Goal: Find specific page/section: Find specific page/section

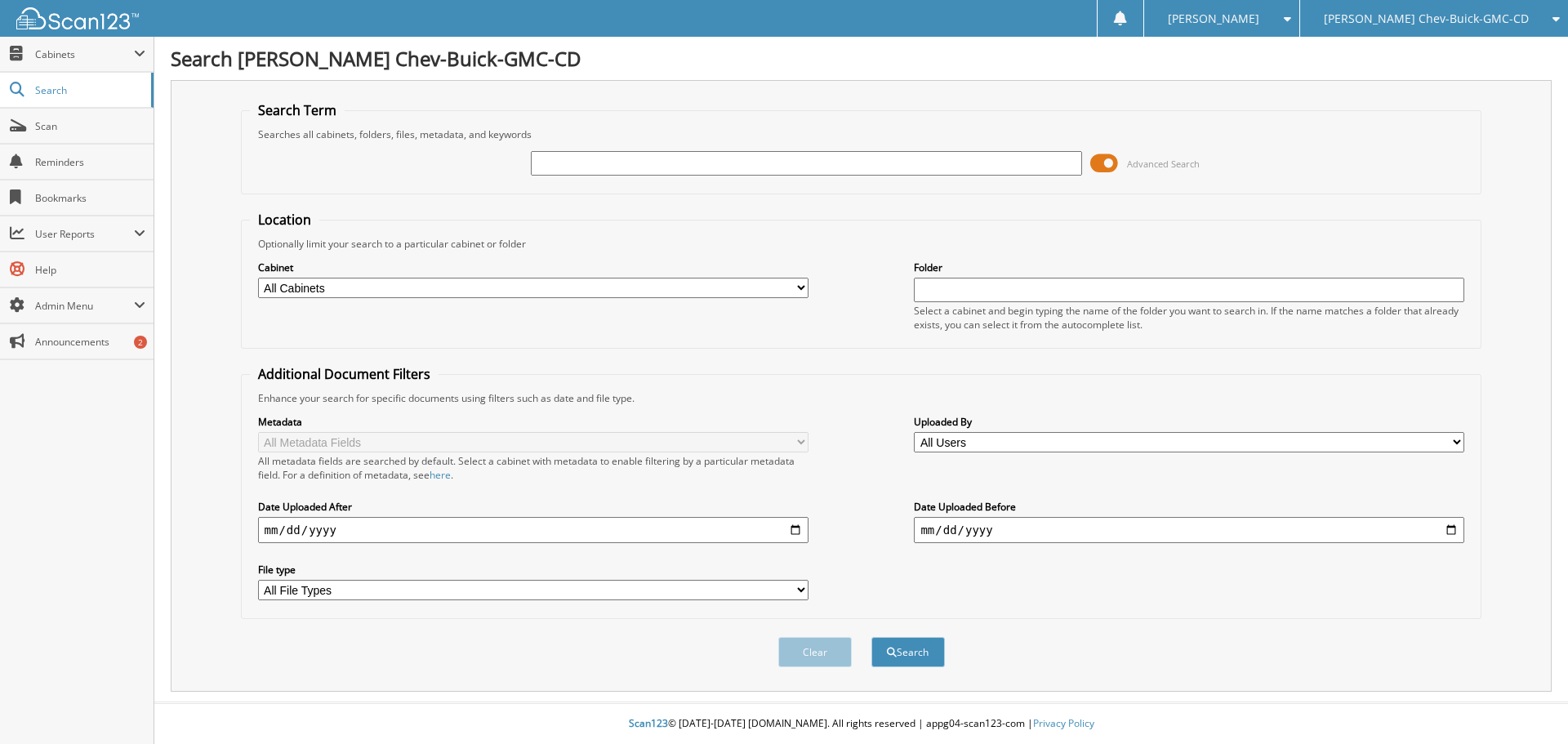
click at [690, 161] on input "text" at bounding box center [806, 164] width 551 height 25
type input "220809"
click at [658, 285] on select "All Cabinets 2018 ACH FUNDING 2018 DAILY SUMMARIES 2019 ACH FUNDING 2019 CREDIT…" at bounding box center [533, 288] width 551 height 20
select select "12338"
click at [258, 278] on select "All Cabinets 2018 ACH FUNDING 2018 DAILY SUMMARIES 2019 ACH FUNDING 2019 CREDIT…" at bounding box center [533, 288] width 551 height 20
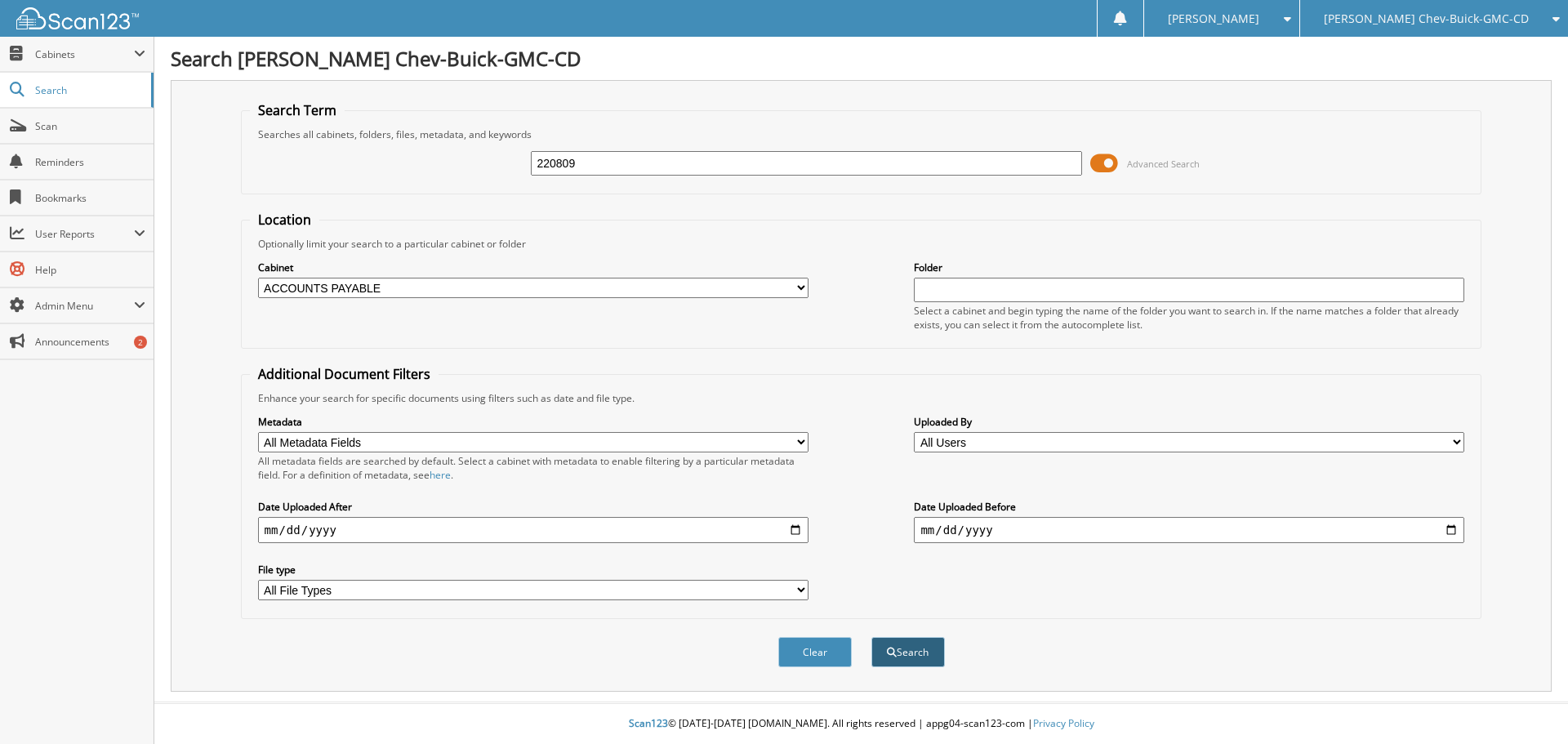
click at [921, 655] on button "Search" at bounding box center [908, 652] width 73 height 30
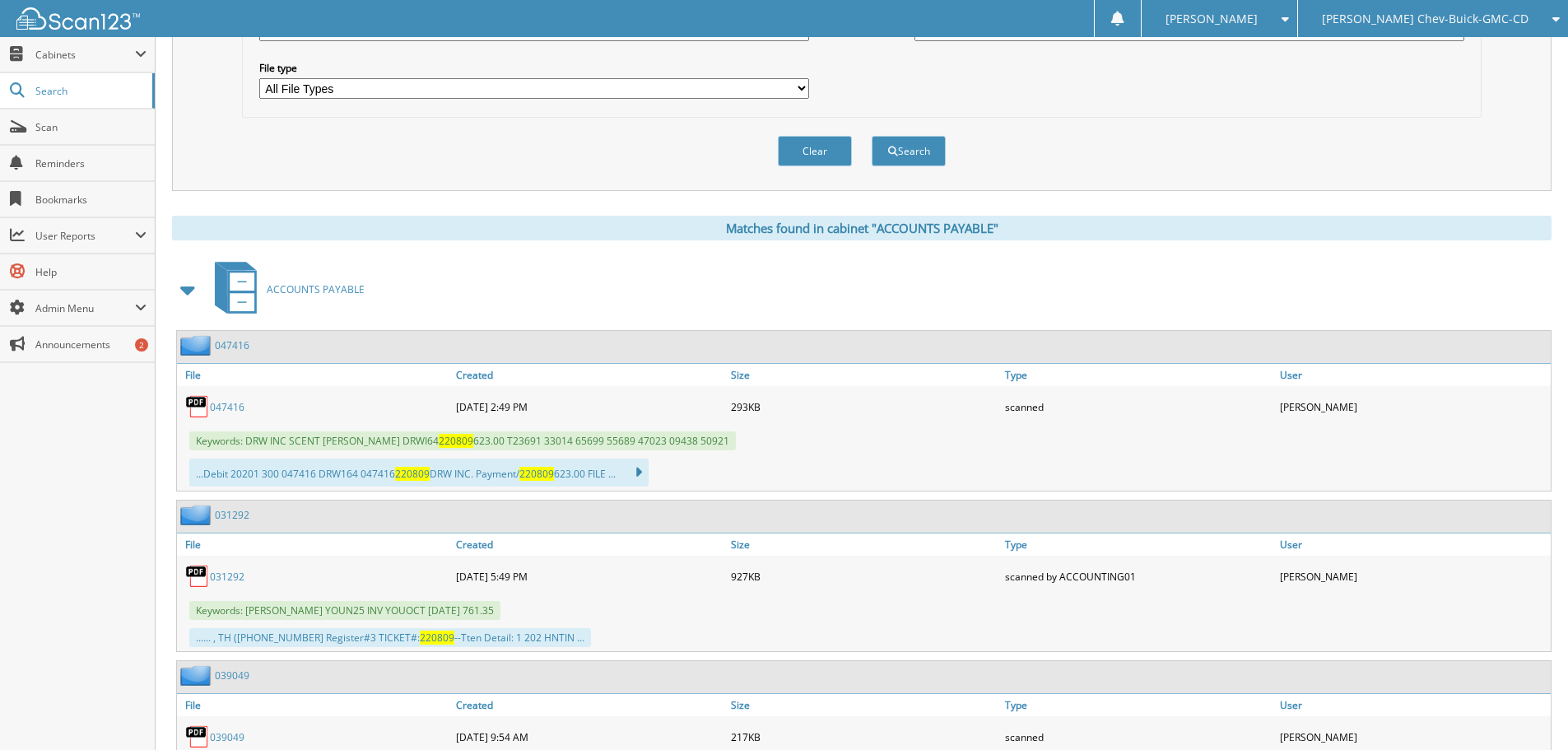
scroll to position [576, 0]
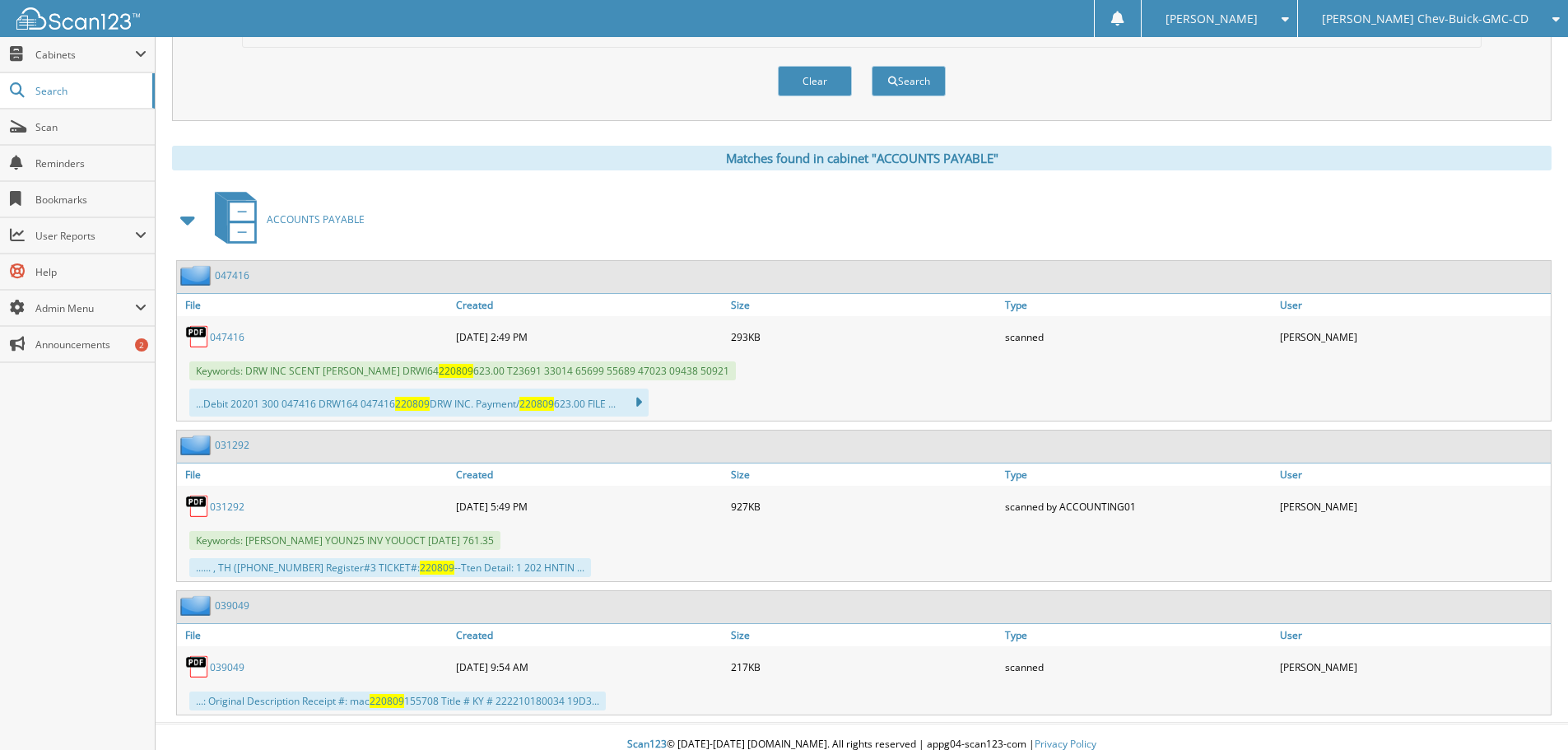
click at [224, 338] on link "047416" at bounding box center [227, 338] width 35 height 14
